Goal: Task Accomplishment & Management: Manage account settings

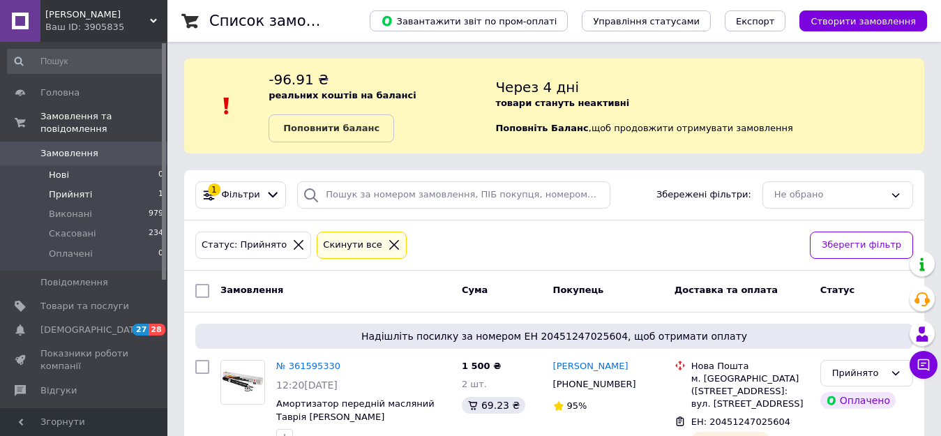
click at [63, 169] on span "Нові" at bounding box center [59, 175] width 20 height 13
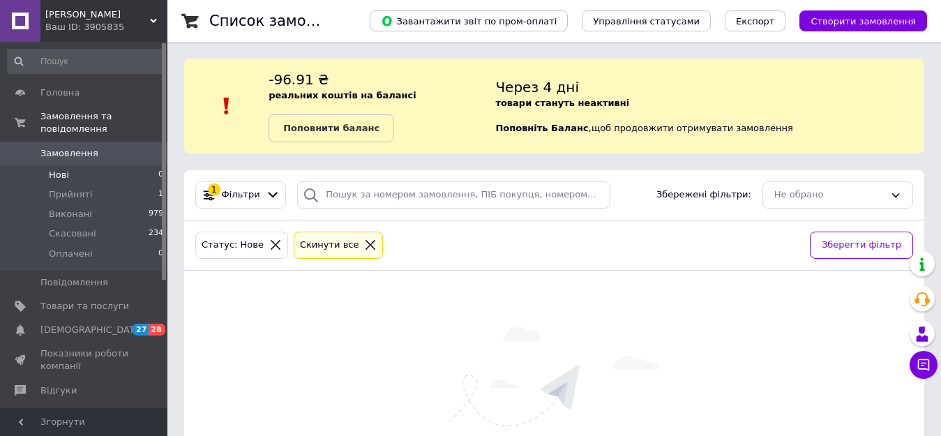
click at [361, 248] on div at bounding box center [370, 245] width 18 height 13
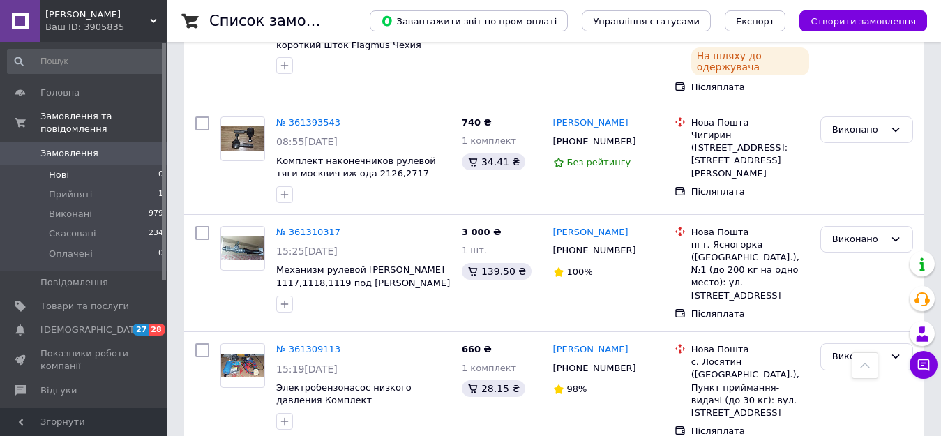
scroll to position [488, 0]
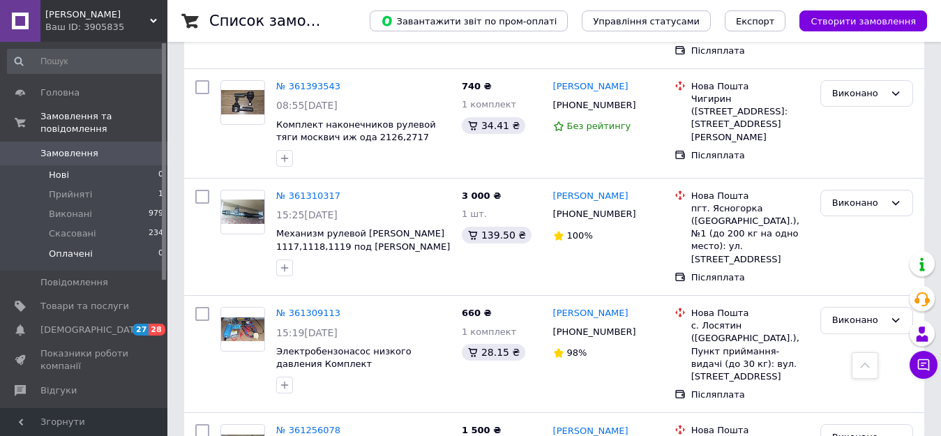
click at [61, 248] on span "Оплачені" at bounding box center [71, 254] width 44 height 13
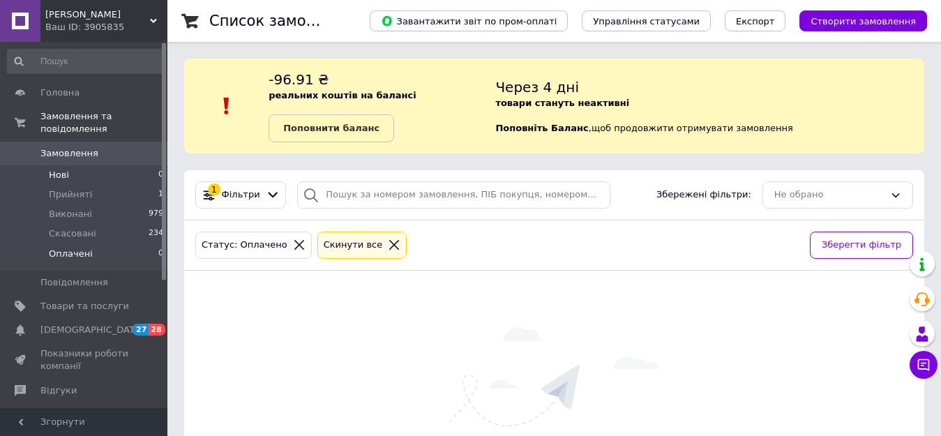
click at [71, 165] on li "Нові 0" at bounding box center [86, 175] width 172 height 20
click at [364, 239] on icon at bounding box center [370, 245] width 13 height 13
